Goal: Check status: Check status

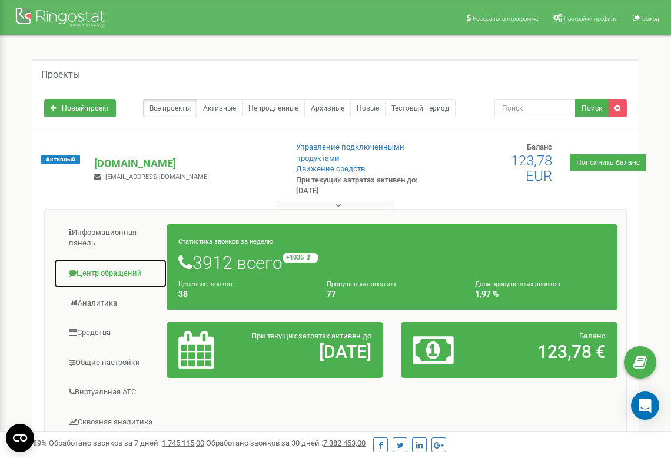
click at [99, 274] on link "Центр обращений" at bounding box center [111, 273] width 114 height 29
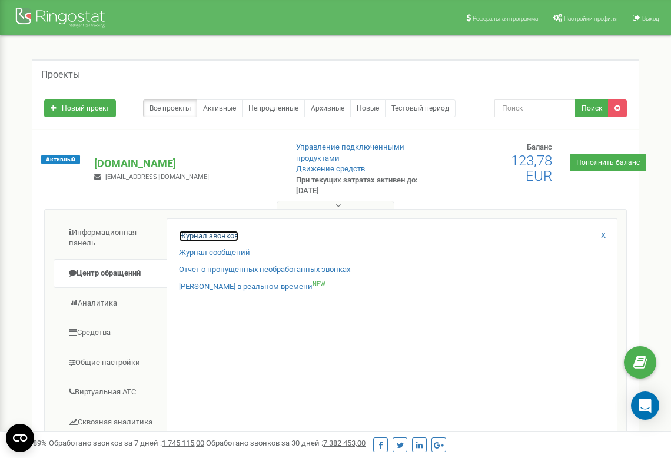
click at [221, 235] on link "Журнал звонков" at bounding box center [208, 236] width 59 height 11
